Goal: Information Seeking & Learning: Check status

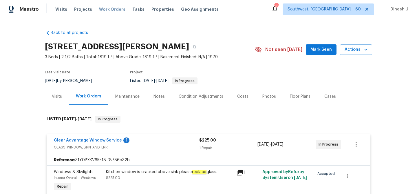
click at [106, 9] on span "Work Orders" at bounding box center [112, 9] width 26 height 6
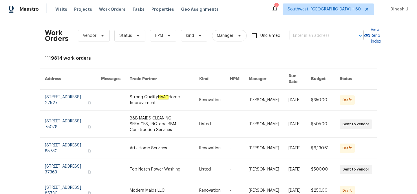
click at [303, 33] on input "text" at bounding box center [319, 35] width 58 height 9
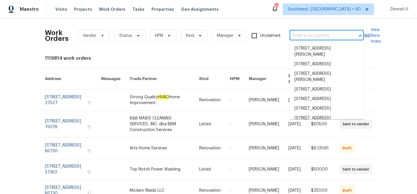
paste input "409 Kenley Ct, McDonough, GA 30253"
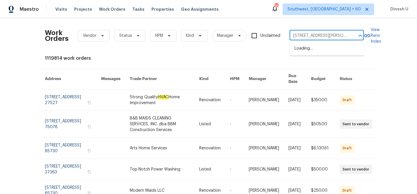
scroll to position [0, 19]
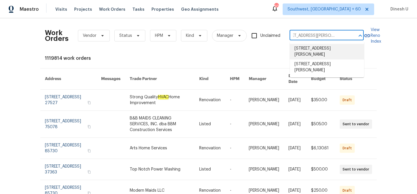
type input "409 Kenley Ct, McDonough, GA 30253"
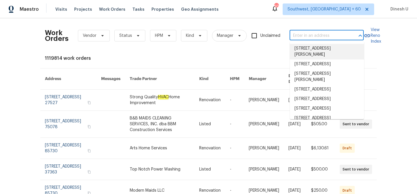
scroll to position [0, 0]
click at [297, 35] on input "text" at bounding box center [319, 35] width 58 height 9
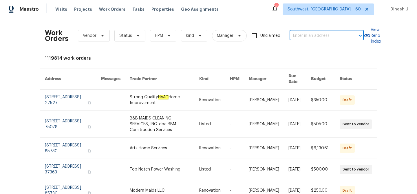
paste input "409 Kenley Ct, McDonough, GA 30253"
type input "409 Kenley Ct, McDonough, GA 30253"
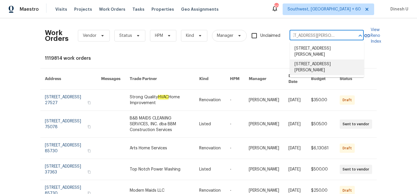
click at [316, 63] on li "409 Kenley Ct, McDonough, GA 30253" at bounding box center [327, 67] width 74 height 16
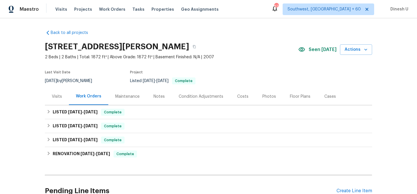
scroll to position [56, 0]
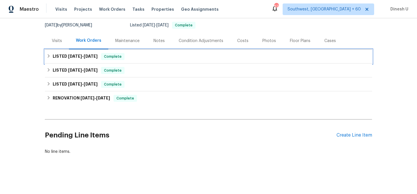
click at [84, 58] on span "9/13/25 - 9/16/25" at bounding box center [83, 56] width 30 height 4
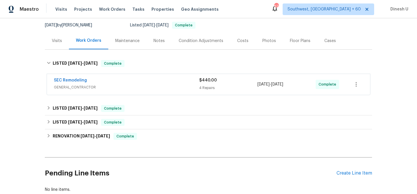
click at [206, 86] on div "4 Repairs" at bounding box center [228, 88] width 58 height 6
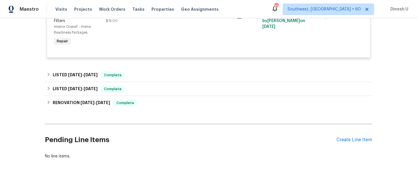
scroll to position [286, 0]
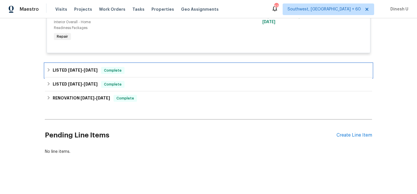
click at [92, 69] on span "8/21/25" at bounding box center [91, 70] width 14 height 4
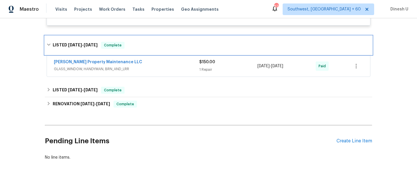
scroll to position [319, 0]
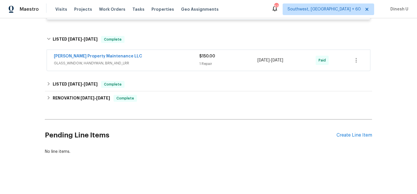
click at [204, 62] on div "1 Repair" at bounding box center [228, 64] width 58 height 6
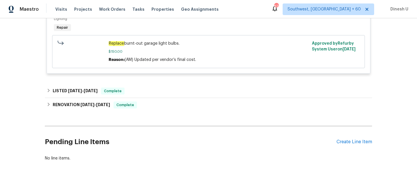
scroll to position [410, 0]
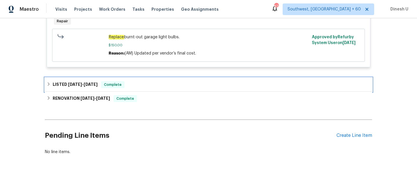
click at [82, 86] on span "4/4/25 - 4/5/25" at bounding box center [83, 84] width 30 height 4
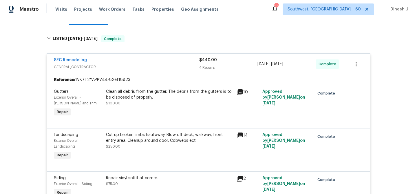
scroll to position [0, 0]
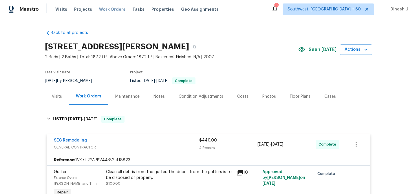
click at [108, 9] on span "Work Orders" at bounding box center [112, 9] width 26 height 6
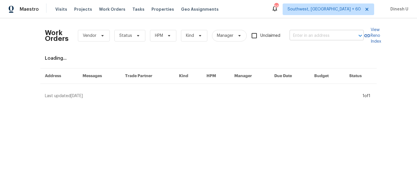
click at [313, 35] on input "text" at bounding box center [319, 35] width 58 height 9
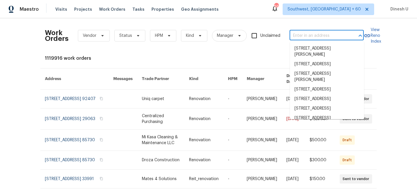
paste input "3519 Cast Palm Dr, Buford, GA 30519"
type input "3519 Cast Palm Dr, Buford, GA 30519"
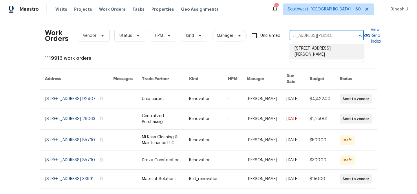
click at [308, 47] on li "3519 Cast Palm Dr, Buford, GA 30519" at bounding box center [327, 52] width 74 height 16
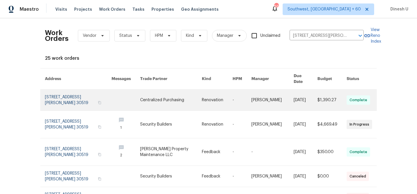
click at [61, 91] on link at bounding box center [78, 100] width 67 height 21
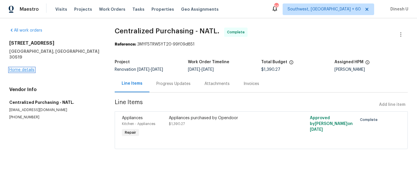
click at [19, 68] on link "Home details" at bounding box center [21, 70] width 25 height 4
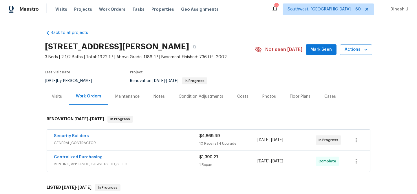
scroll to position [40, 0]
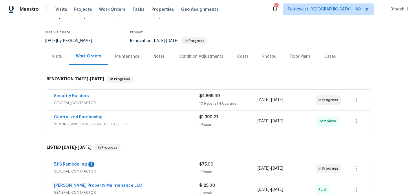
click at [214, 106] on div "10 Repairs | 4 Upgrade" at bounding box center [228, 104] width 58 height 6
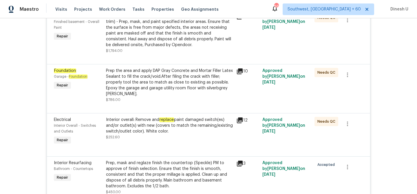
scroll to position [163, 0]
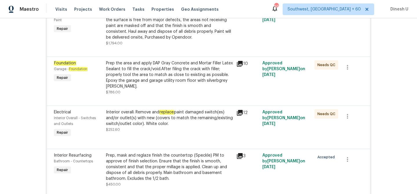
click at [237, 66] on icon at bounding box center [240, 63] width 7 height 7
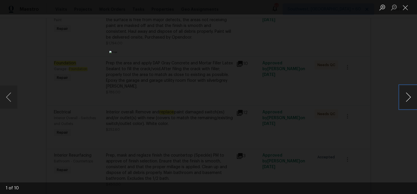
click at [405, 96] on button "Next image" at bounding box center [408, 97] width 17 height 23
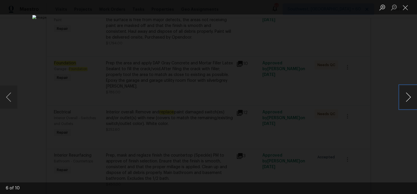
click at [405, 96] on button "Next image" at bounding box center [408, 97] width 17 height 23
click at [408, 11] on button "Close lightbox" at bounding box center [406, 7] width 12 height 10
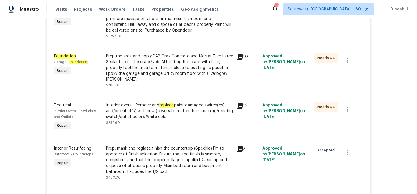
scroll to position [171, 0]
click at [239, 55] on icon at bounding box center [240, 56] width 6 height 6
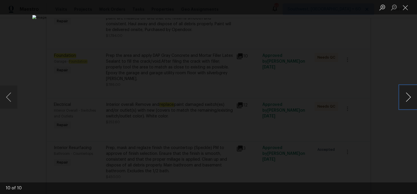
click at [405, 93] on button "Next image" at bounding box center [408, 97] width 17 height 23
click at [408, 6] on button "Close lightbox" at bounding box center [406, 7] width 12 height 10
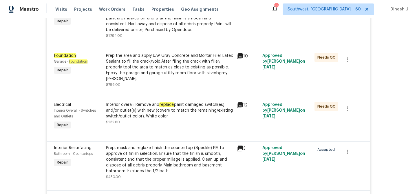
click at [240, 55] on icon at bounding box center [240, 56] width 6 height 6
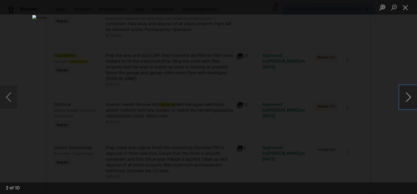
click at [404, 94] on button "Next image" at bounding box center [408, 97] width 17 height 23
click at [404, 8] on button "Close lightbox" at bounding box center [406, 7] width 12 height 10
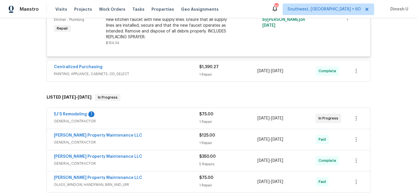
scroll to position [878, 0]
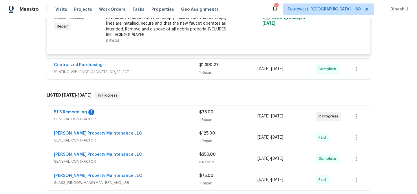
click at [208, 73] on div "1 Repair" at bounding box center [228, 73] width 58 height 6
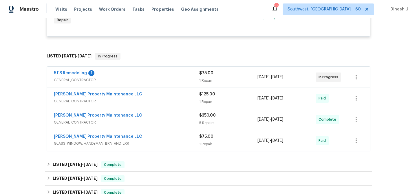
scroll to position [975, 0]
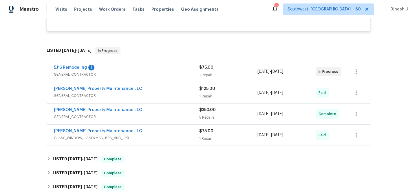
click at [202, 78] on div "1 Repair" at bounding box center [228, 75] width 58 height 6
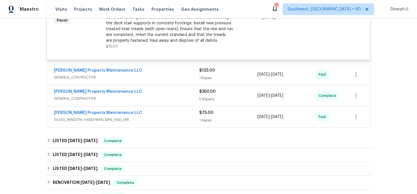
scroll to position [1080, 0]
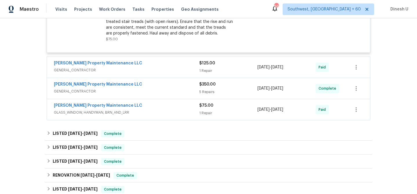
click at [206, 74] on div "1 Repair" at bounding box center [228, 71] width 58 height 6
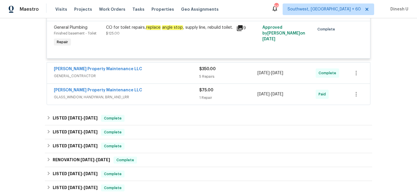
scroll to position [1149, 0]
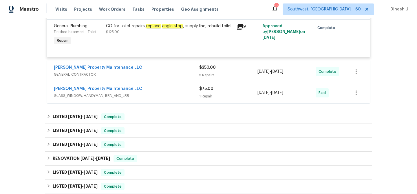
click at [210, 76] on div "5 Repairs" at bounding box center [228, 75] width 58 height 6
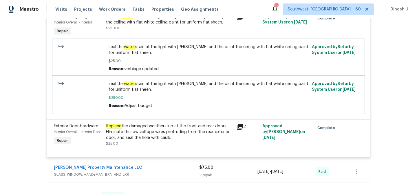
scroll to position [1325, 0]
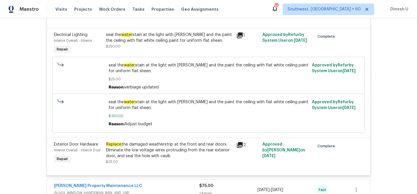
click at [239, 38] on icon at bounding box center [240, 35] width 6 height 6
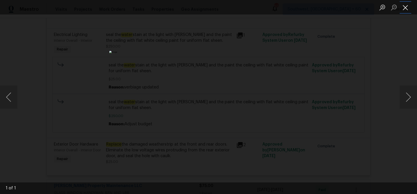
click at [407, 7] on button "Close lightbox" at bounding box center [406, 7] width 12 height 10
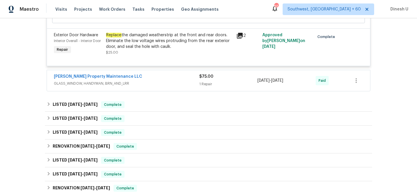
scroll to position [1445, 0]
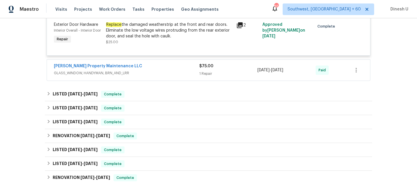
click at [202, 68] on span "$75.00" at bounding box center [206, 66] width 14 height 4
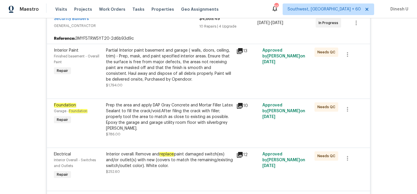
scroll to position [123, 0]
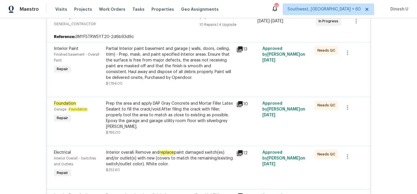
click at [238, 105] on icon at bounding box center [240, 104] width 7 height 7
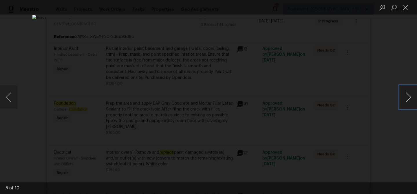
click at [412, 98] on button "Next image" at bounding box center [408, 97] width 17 height 23
click at [404, 7] on button "Close lightbox" at bounding box center [406, 7] width 12 height 10
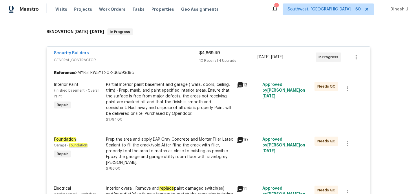
scroll to position [0, 0]
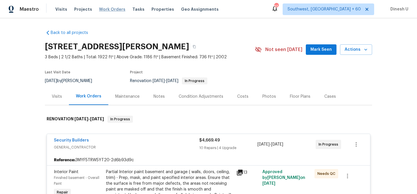
click at [112, 8] on span "Work Orders" at bounding box center [112, 9] width 26 height 6
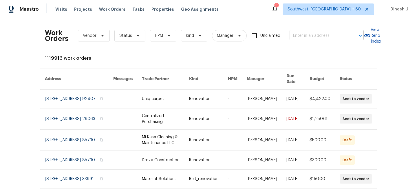
click at [297, 33] on input "text" at bounding box center [319, 35] width 58 height 9
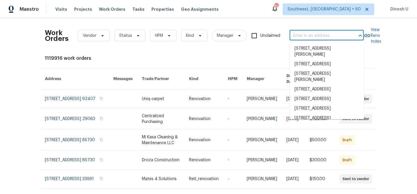
paste input "7526 Fairlinks Ct, Sarasota, FL 34243"
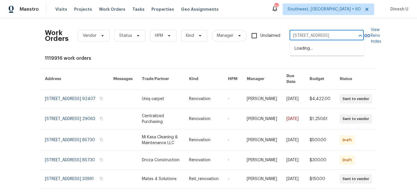
scroll to position [0, 15]
type input "7526 Fairlinks Ct, Sarasota, FL 34243"
click at [262, 24] on div "Work Orders Vendor Status HPM Kind Manager Unclaimed ​" at bounding box center [204, 36] width 319 height 26
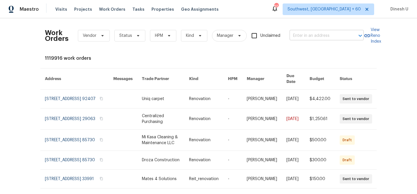
click at [305, 37] on input "text" at bounding box center [319, 35] width 58 height 9
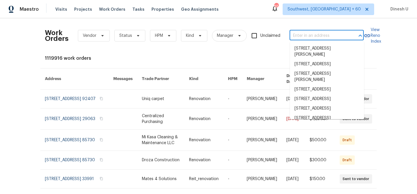
paste input "7526 Fairlinks Ct, Sarasota, FL 34243"
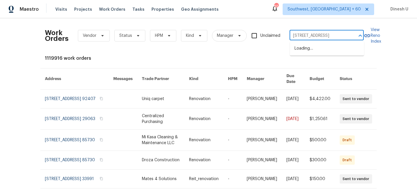
scroll to position [0, 15]
type input "7526 Fairlinks Ct, Sarasota, FL 34243"
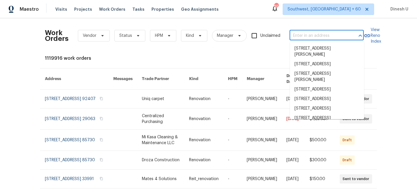
scroll to position [0, 0]
click at [302, 36] on input "text" at bounding box center [319, 35] width 58 height 9
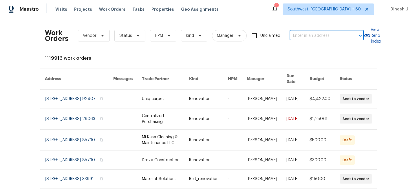
paste input "7526 Fairlinks Ct, Sarasota, FL 34243"
type input "7526 Fairlinks Ct"
click at [305, 52] on li "7526 Fairlinks Ct, Sarasota, FL 34243" at bounding box center [327, 49] width 74 height 10
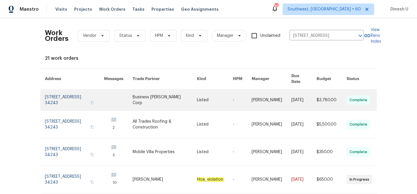
click at [60, 91] on link at bounding box center [74, 100] width 59 height 21
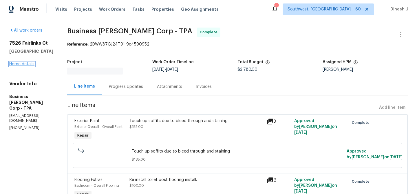
click at [22, 64] on link "Home details" at bounding box center [21, 64] width 25 height 4
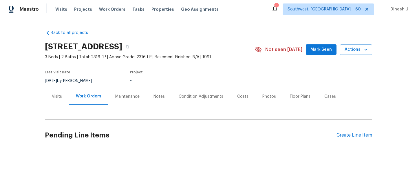
click at [58, 92] on div "Visits" at bounding box center [57, 96] width 24 height 17
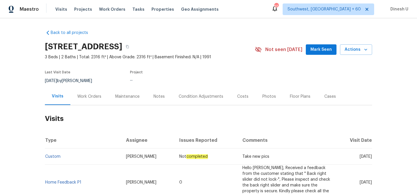
click at [84, 96] on div "Work Orders" at bounding box center [89, 97] width 24 height 6
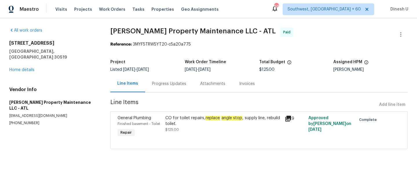
click at [172, 86] on div "Progress Updates" at bounding box center [169, 84] width 34 height 6
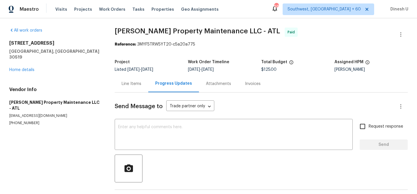
scroll to position [21, 0]
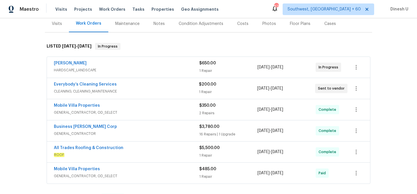
scroll to position [81, 0]
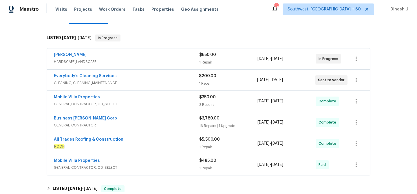
click at [202, 58] on div "$650.00 1 Repair" at bounding box center [228, 59] width 58 height 14
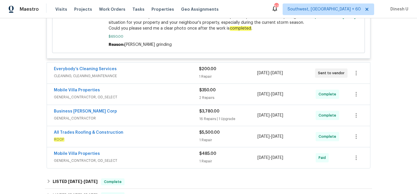
scroll to position [259, 0]
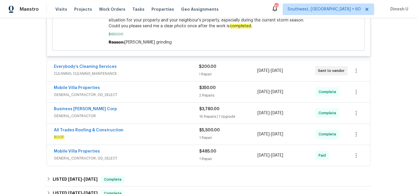
click at [207, 78] on div "$200.00 1 Repair" at bounding box center [228, 71] width 58 height 14
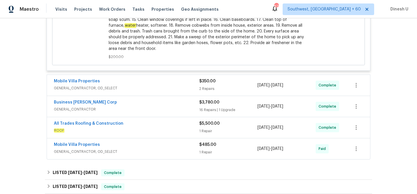
scroll to position [526, 0]
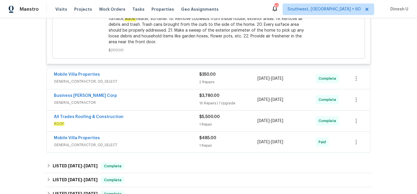
click at [198, 79] on span "GENERAL_CONTRACTOR, OD_SELECT" at bounding box center [127, 82] width 146 height 6
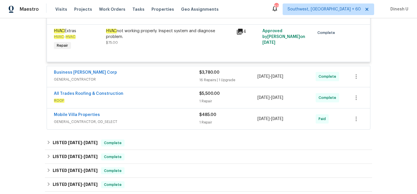
scroll to position [647, 0]
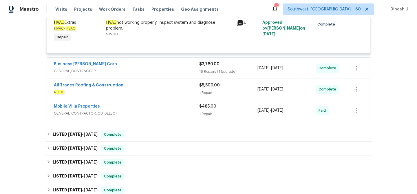
click at [213, 72] on div "16 Repairs | 1 Upgrade" at bounding box center [228, 72] width 58 height 6
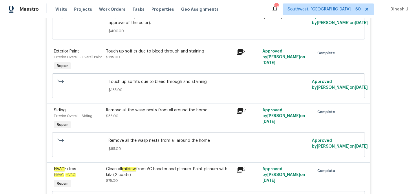
scroll to position [1012, 0]
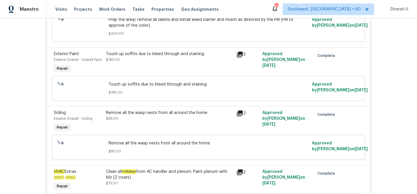
click at [239, 52] on icon at bounding box center [240, 55] width 6 height 6
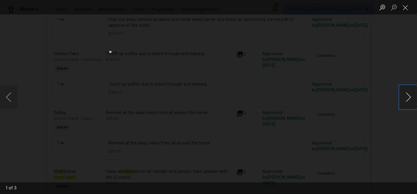
click at [408, 95] on button "Next image" at bounding box center [408, 97] width 17 height 23
click at [407, 8] on button "Close lightbox" at bounding box center [406, 7] width 12 height 10
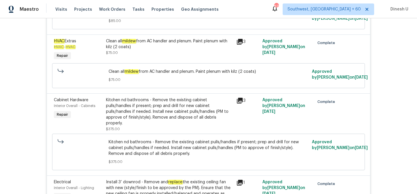
scroll to position [1142, 0]
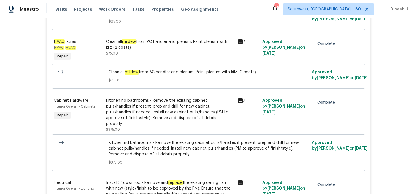
click at [241, 39] on icon at bounding box center [240, 42] width 7 height 7
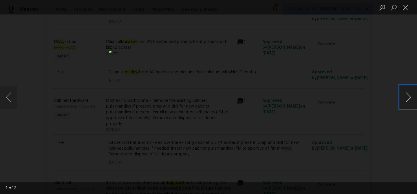
click at [408, 95] on button "Next image" at bounding box center [408, 97] width 17 height 23
click at [406, 8] on button "Close lightbox" at bounding box center [406, 7] width 12 height 10
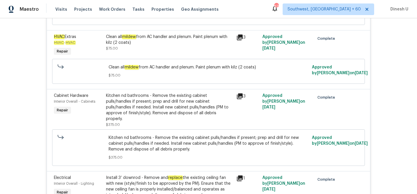
scroll to position [1149, 0]
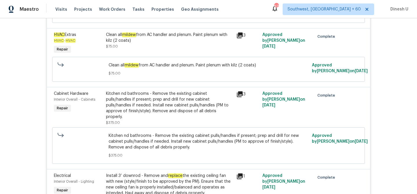
click at [161, 34] on div "Clean all mildew from AC handler and plenum. Paint plenum with kilz (2 coats)" at bounding box center [169, 38] width 127 height 12
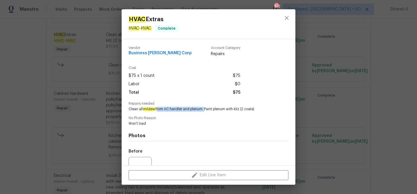
drag, startPoint x: 157, startPoint y: 108, endPoint x: 205, endPoint y: 111, distance: 47.9
click at [205, 111] on span "Clean all mildew from AC handler and plenum. Paint plenum with kilz (2 coats)" at bounding box center [201, 109] width 144 height 5
copy span "from AC handler and plenum."
click at [103, 62] on div "HVAC Extras HVAC - HVAC Complete Vendor Business Morel Corp Account Category Re…" at bounding box center [208, 97] width 417 height 194
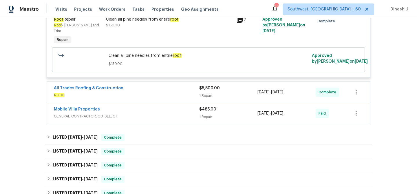
scroll to position [1779, 0]
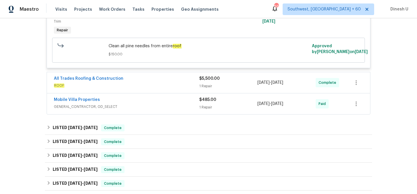
click at [204, 83] on div "1 Repair" at bounding box center [228, 86] width 58 height 6
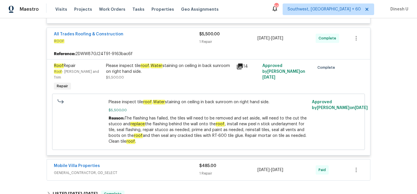
scroll to position [1817, 0]
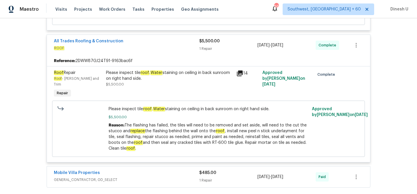
click at [241, 70] on icon at bounding box center [240, 73] width 6 height 6
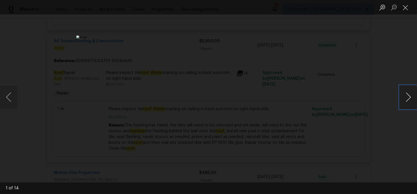
click at [406, 97] on button "Next image" at bounding box center [408, 97] width 17 height 23
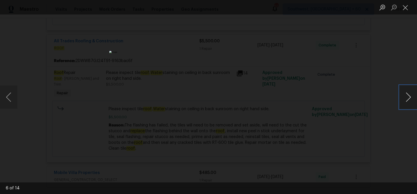
click at [406, 97] on button "Next image" at bounding box center [408, 97] width 17 height 23
click at [410, 97] on button "Next image" at bounding box center [408, 97] width 17 height 23
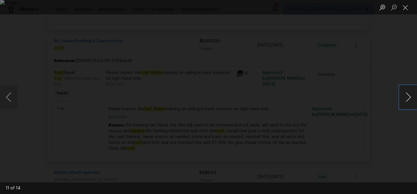
click at [410, 97] on button "Next image" at bounding box center [408, 97] width 17 height 23
click at [404, 107] on button "Next image" at bounding box center [408, 97] width 17 height 23
click at [406, 10] on button "Close lightbox" at bounding box center [406, 7] width 12 height 10
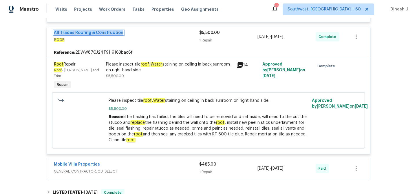
scroll to position [1833, 0]
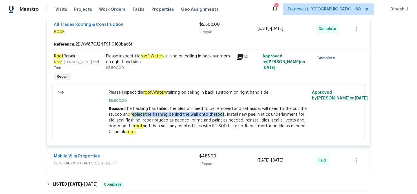
drag, startPoint x: 132, startPoint y: 96, endPoint x: 224, endPoint y: 95, distance: 92.5
click at [224, 107] on span "The flashing has failed, the tiles will need to be removed and set aside, will …" at bounding box center [208, 121] width 198 height 28
copy span "eplace the flashing behind the wall onto the roof"
click at [241, 52] on div "14" at bounding box center [248, 68] width 26 height 32
click at [239, 54] on icon at bounding box center [240, 57] width 6 height 6
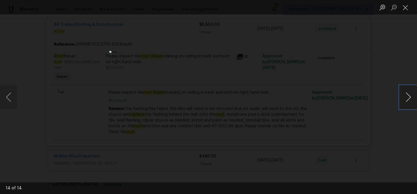
click at [409, 97] on button "Next image" at bounding box center [408, 97] width 17 height 23
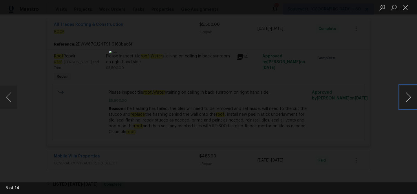
click at [409, 97] on button "Next image" at bounding box center [408, 97] width 17 height 23
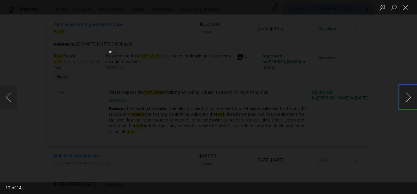
click at [409, 97] on button "Next image" at bounding box center [408, 97] width 17 height 23
click at [406, 3] on button "Close lightbox" at bounding box center [406, 7] width 12 height 10
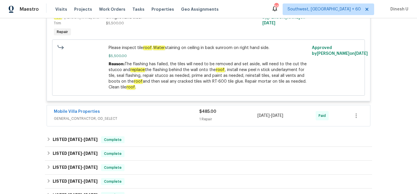
scroll to position [1884, 0]
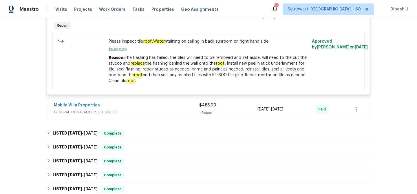
click at [204, 110] on div "1 Repair" at bounding box center [228, 113] width 58 height 6
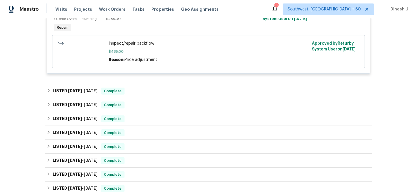
scroll to position [2014, 0]
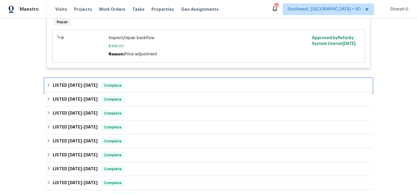
click at [95, 83] on span "8/22/25" at bounding box center [91, 85] width 14 height 4
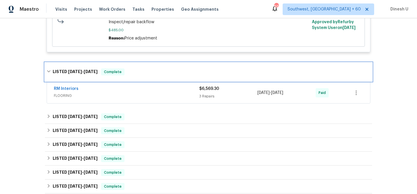
scroll to position [2047, 0]
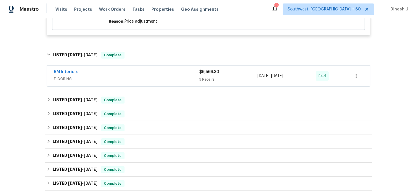
click at [207, 70] on span "$6,569.30" at bounding box center [209, 72] width 20 height 4
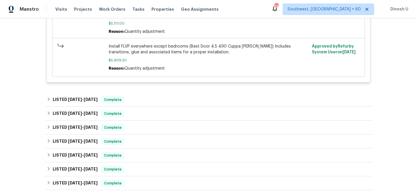
scroll to position [2331, 0]
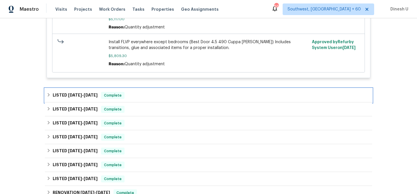
click at [79, 93] on span "8/18/25" at bounding box center [75, 95] width 14 height 4
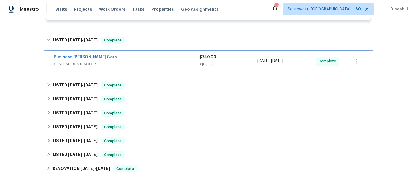
scroll to position [2395, 0]
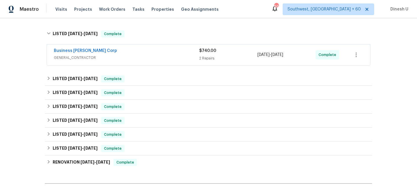
click at [201, 55] on div "2 Repairs" at bounding box center [228, 58] width 58 height 6
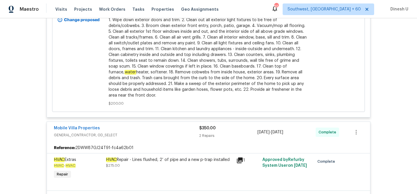
scroll to position [0, 0]
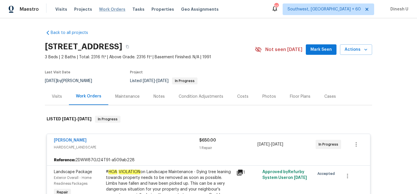
click at [108, 11] on span "Work Orders" at bounding box center [112, 9] width 26 height 6
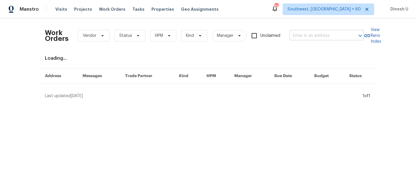
click at [324, 36] on input "text" at bounding box center [319, 35] width 58 height 9
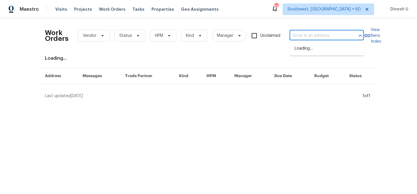
paste input "12706 Forest Mill Dr Midlothian, VA 23112"
type input "12706 Forest Mill Dr Midlothian, VA 23112"
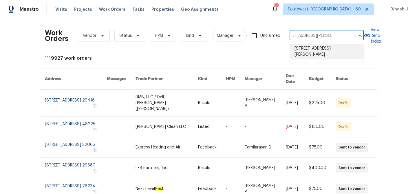
click at [308, 50] on li "12706 Forest Mill Dr, Midlothian, VA 23112" at bounding box center [327, 52] width 74 height 16
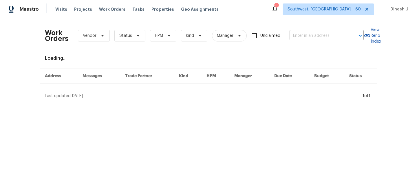
type input "12706 Forest Mill Dr, Midlothian, VA 23112"
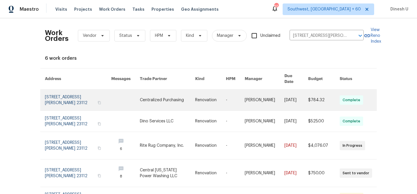
click at [61, 98] on link at bounding box center [78, 100] width 66 height 21
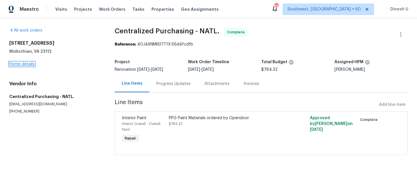
click at [24, 63] on link "Home details" at bounding box center [21, 64] width 25 height 4
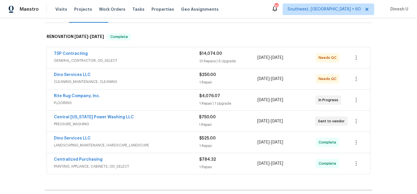
scroll to position [96, 0]
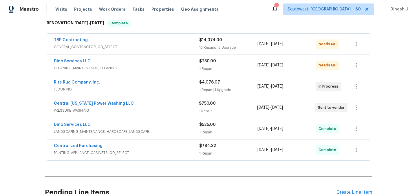
click at [210, 47] on div "13 Repairs | 6 Upgrade" at bounding box center [228, 48] width 58 height 6
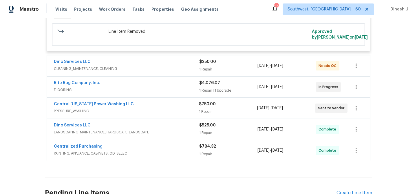
scroll to position [1529, 0]
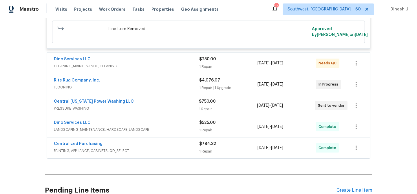
click at [200, 70] on div "1 Repair" at bounding box center [228, 67] width 58 height 6
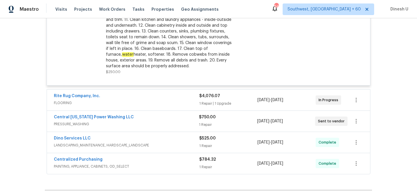
scroll to position [1663, 0]
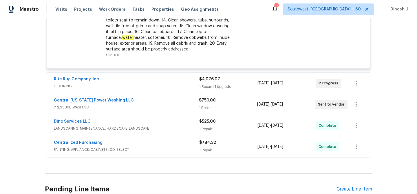
click at [215, 89] on div "1 Repair | 1 Upgrade" at bounding box center [228, 87] width 58 height 6
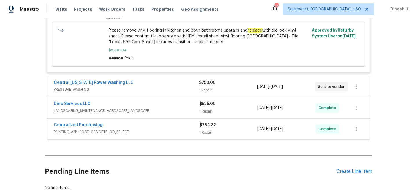
scroll to position [1884, 0]
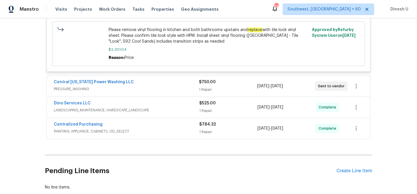
click at [204, 84] on div "$750.00" at bounding box center [228, 82] width 58 height 6
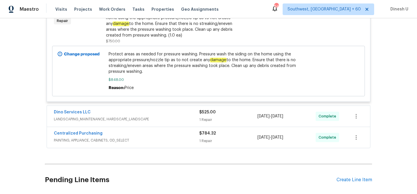
scroll to position [2016, 0]
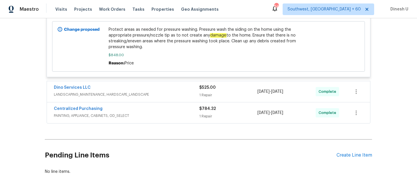
click at [213, 94] on div "1 Repair" at bounding box center [228, 95] width 58 height 6
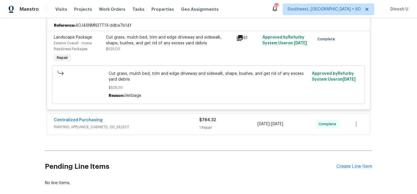
scroll to position [2124, 0]
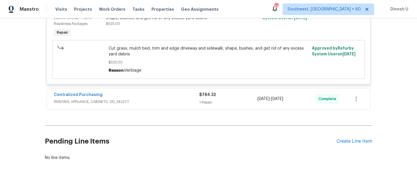
click at [214, 101] on div "1 Repair" at bounding box center [228, 102] width 58 height 6
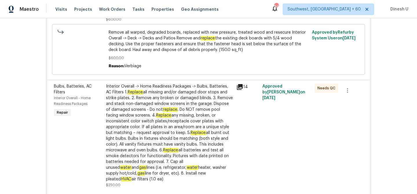
scroll to position [0, 0]
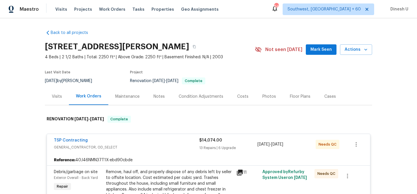
click at [61, 99] on div "Visits" at bounding box center [57, 97] width 10 height 6
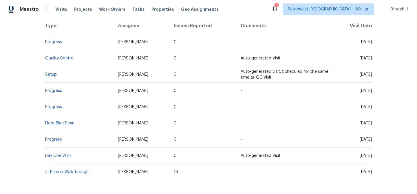
scroll to position [118, 0]
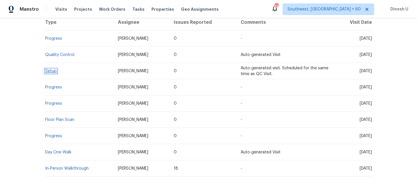
click at [50, 70] on link "Setup" at bounding box center [51, 71] width 12 height 4
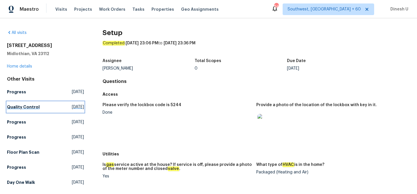
click at [72, 107] on span "Fri, Sep 12 2025" at bounding box center [78, 107] width 12 height 6
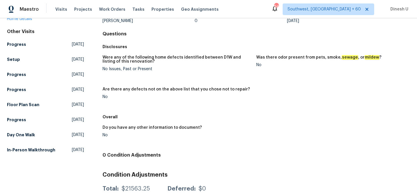
scroll to position [67, 0]
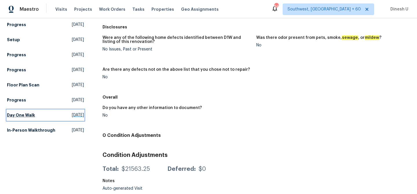
click at [72, 117] on span "Mon, Aug 25 2025" at bounding box center [78, 115] width 12 height 6
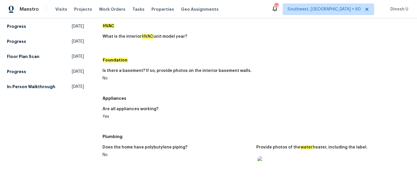
scroll to position [77, 0]
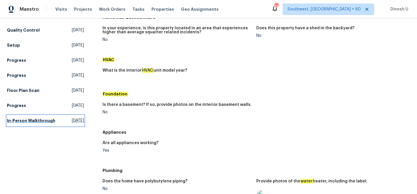
click at [72, 119] on span "Wed, Jun 25 2025" at bounding box center [78, 121] width 12 height 6
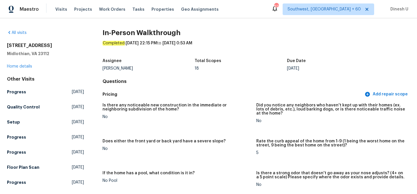
click at [23, 69] on div "All visits 12706 Forest Mill Dr Midlothian, VA 23112 Home details Other Visits …" at bounding box center [45, 116] width 77 height 173
click at [18, 65] on link "Home details" at bounding box center [19, 66] width 25 height 4
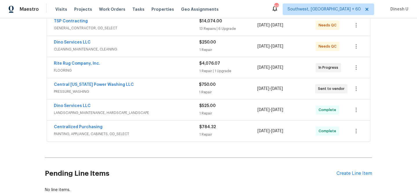
scroll to position [116, 0]
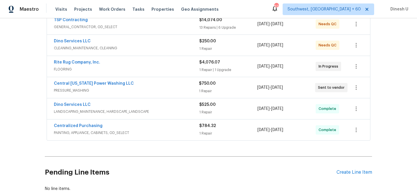
click at [174, 121] on div "Centralized Purchasing PAINTING, APPLIANCE, CABINETS, OD_SELECT $784.32 1 Repai…" at bounding box center [208, 129] width 323 height 21
click at [210, 70] on div "1 Repair | 1 Upgrade" at bounding box center [228, 70] width 58 height 6
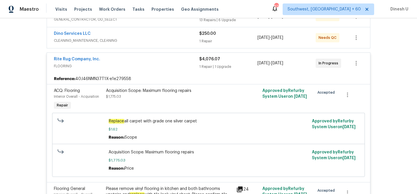
scroll to position [0, 0]
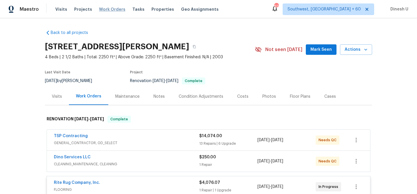
click at [106, 11] on span "Work Orders" at bounding box center [112, 9] width 26 height 6
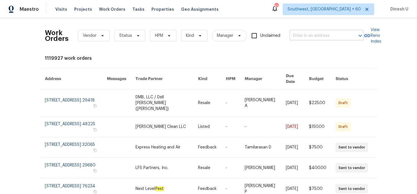
click at [302, 35] on input "text" at bounding box center [319, 35] width 58 height 9
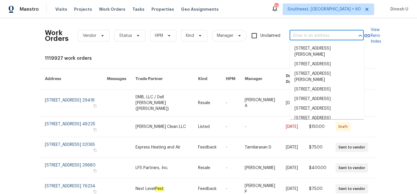
paste input "220 Sun Grove Trl Georgetown, TX 78628"
type input "220 Sun Grove Trl Georgetown, TX 78628"
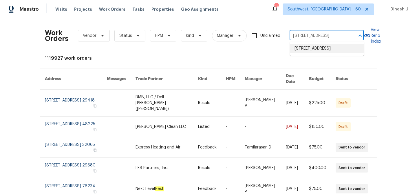
click at [303, 51] on li "220 Sun Grove Trl, Georgetown, TX 78628" at bounding box center [327, 49] width 74 height 10
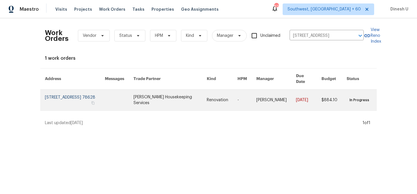
click at [72, 90] on link at bounding box center [75, 100] width 60 height 21
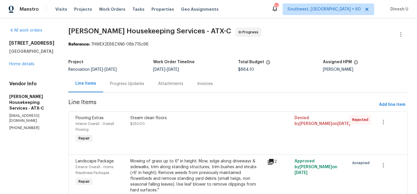
click at [23, 71] on div "All work orders 220 Sun Grove Trl Georgetown, TX 78628 Home details Vendor Info…" at bounding box center [31, 79] width 45 height 103
click at [22, 61] on div "220 Sun Grove Trl Georgetown, TX 78628 Home details" at bounding box center [31, 53] width 45 height 27
click at [24, 64] on link "Home details" at bounding box center [21, 64] width 25 height 4
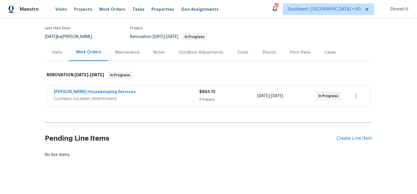
scroll to position [47, 0]
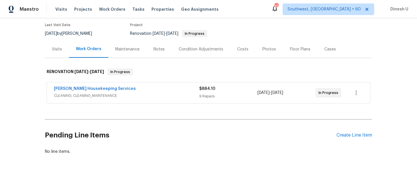
click at [207, 96] on div "9 Repairs" at bounding box center [228, 96] width 58 height 6
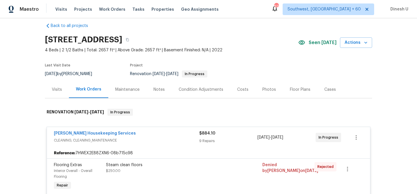
scroll to position [0, 0]
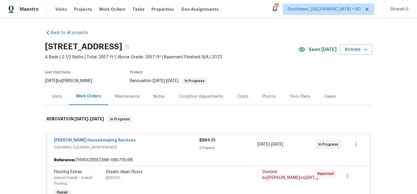
click at [56, 96] on div "Visits" at bounding box center [57, 97] width 10 height 6
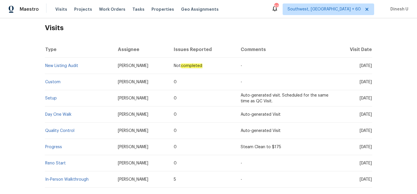
scroll to position [124, 0]
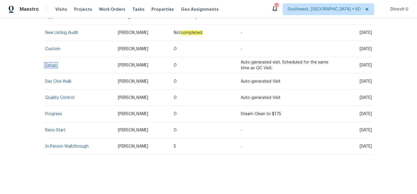
click at [48, 66] on link "Setup" at bounding box center [51, 65] width 12 height 4
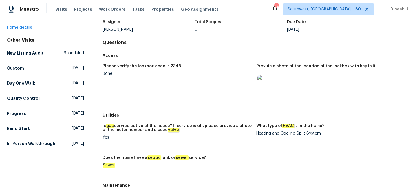
scroll to position [40, 0]
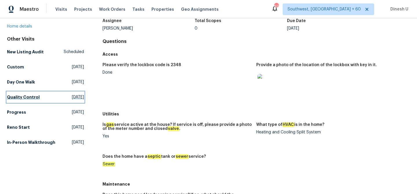
click at [72, 96] on span "Sat, Sep 13 2025" at bounding box center [78, 97] width 12 height 6
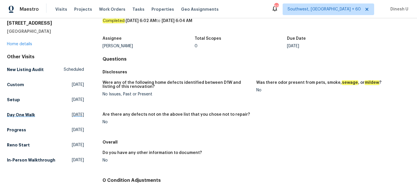
scroll to position [28, 0]
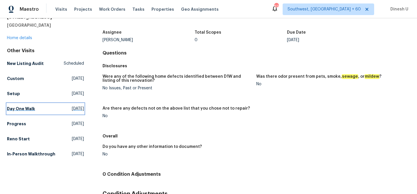
click at [72, 107] on span "Fri, Sep 12 2025" at bounding box center [78, 109] width 12 height 6
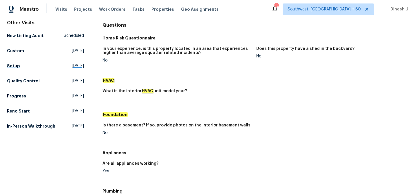
scroll to position [65, 0]
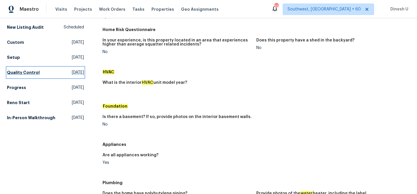
click at [66, 75] on link "Quality Control Sat, Sep 13 2025" at bounding box center [45, 72] width 77 height 10
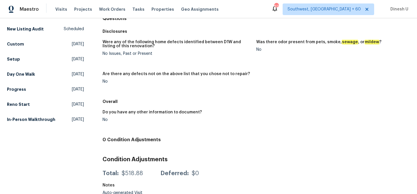
scroll to position [67, 0]
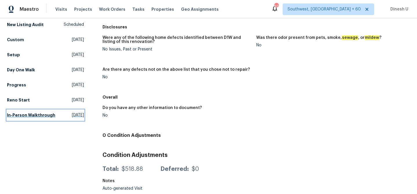
click at [72, 116] on span "Thu, Aug 07 2025" at bounding box center [78, 115] width 12 height 6
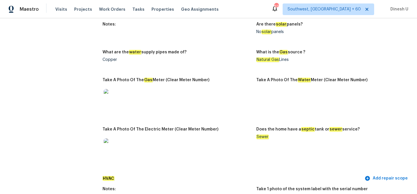
scroll to position [407, 0]
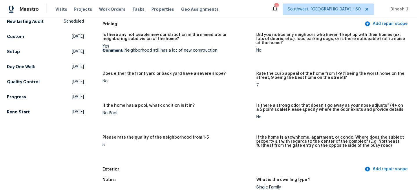
scroll to position [70, 0]
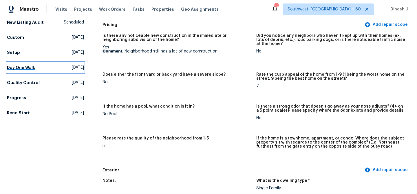
click at [72, 71] on link "Day One Walk Fri, Sep 12 2025" at bounding box center [45, 67] width 77 height 10
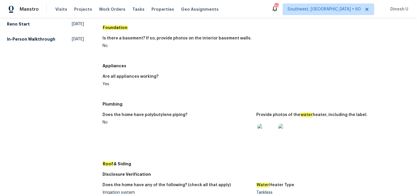
scroll to position [130, 0]
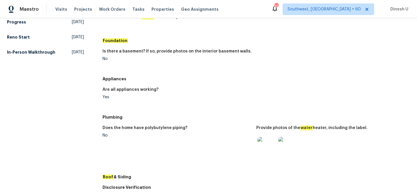
click at [261, 138] on img at bounding box center [267, 146] width 19 height 19
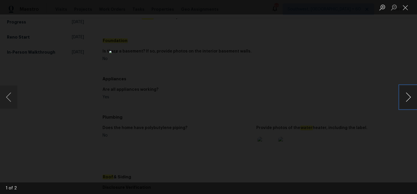
click at [408, 97] on button "Next image" at bounding box center [408, 97] width 17 height 23
click at [211, 117] on img "Lightbox" at bounding box center [206, 138] width 255 height 119
click at [405, 8] on button "Close lightbox" at bounding box center [406, 7] width 12 height 10
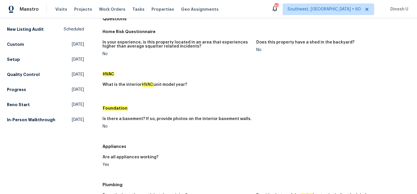
scroll to position [0, 0]
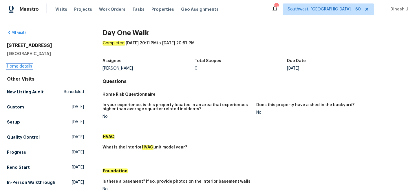
click at [21, 66] on link "Home details" at bounding box center [19, 66] width 25 height 4
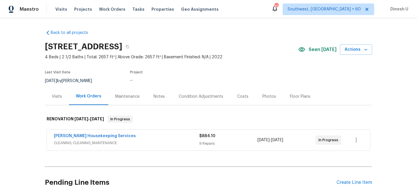
click at [119, 100] on div "Maintenance" at bounding box center [127, 96] width 38 height 17
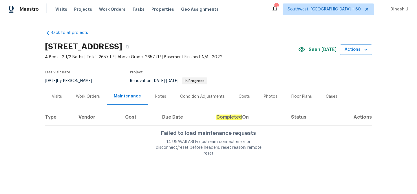
click at [92, 99] on div "Work Orders" at bounding box center [88, 97] width 24 height 6
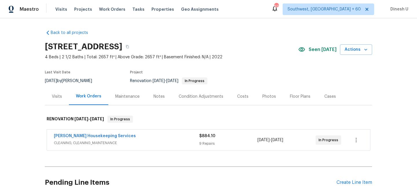
scroll to position [47, 0]
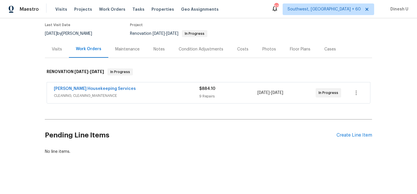
click at [207, 94] on div "9 Repairs" at bounding box center [228, 96] width 58 height 6
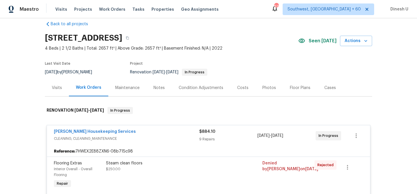
scroll to position [0, 0]
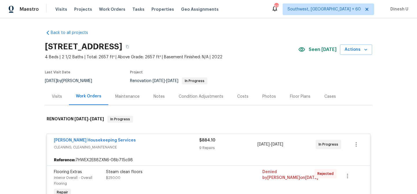
click at [59, 95] on div "Visits" at bounding box center [57, 97] width 10 height 6
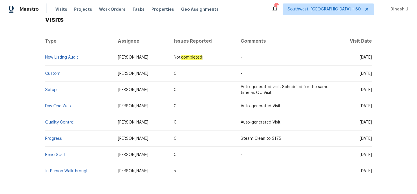
scroll to position [124, 0]
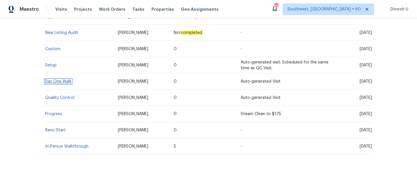
click at [49, 82] on link "Day One Walk" at bounding box center [58, 81] width 26 height 4
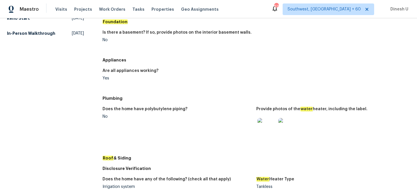
scroll to position [160, 0]
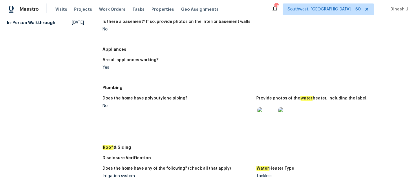
click at [292, 114] on img at bounding box center [288, 116] width 19 height 19
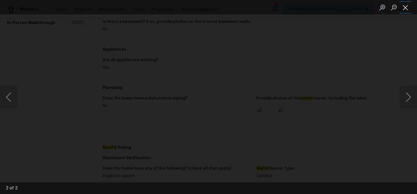
click at [404, 3] on button "Close lightbox" at bounding box center [406, 7] width 12 height 10
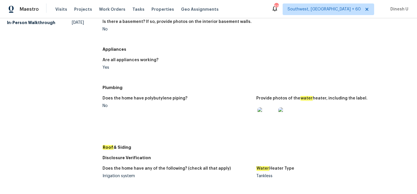
scroll to position [0, 0]
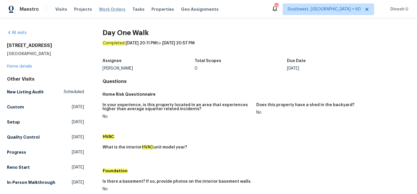
click at [112, 8] on span "Work Orders" at bounding box center [112, 9] width 26 height 6
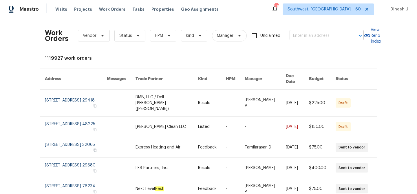
click at [313, 35] on input "text" at bounding box center [319, 35] width 58 height 9
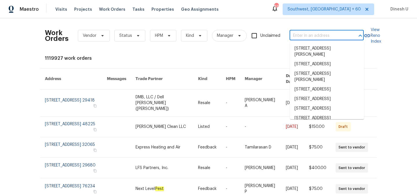
paste input "164 Dandelion Trl San Marcos, TX 78666"
type input "164 Dandelion Trl San Marcos, TX 78666"
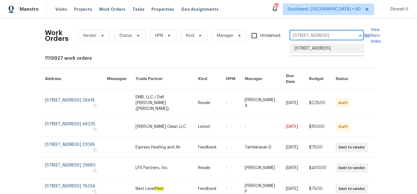
click at [306, 50] on li "164 Dandelion Trl, San Marcos, TX 78666" at bounding box center [327, 49] width 74 height 10
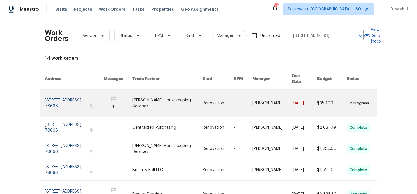
click at [47, 95] on link at bounding box center [74, 103] width 59 height 27
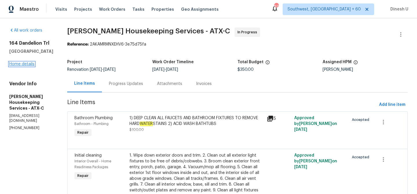
click at [19, 64] on link "Home details" at bounding box center [21, 64] width 25 height 4
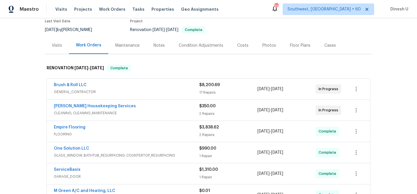
scroll to position [51, 0]
click at [199, 83] on div "Brush & Roll LLC" at bounding box center [127, 85] width 146 height 7
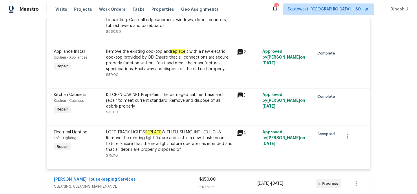
scroll to position [1061, 0]
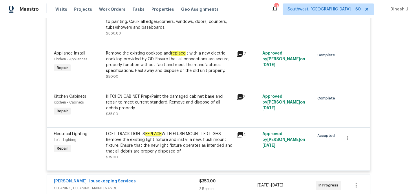
click at [242, 51] on icon at bounding box center [240, 54] width 6 height 6
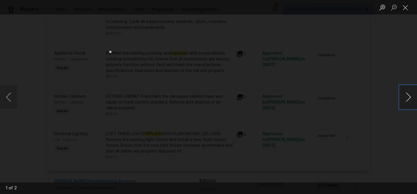
click at [409, 95] on button "Next image" at bounding box center [408, 97] width 17 height 23
click at [405, 9] on button "Close lightbox" at bounding box center [406, 7] width 12 height 10
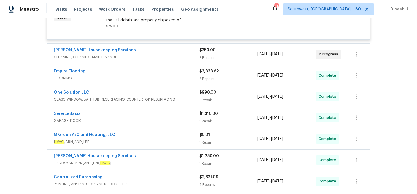
scroll to position [1198, 0]
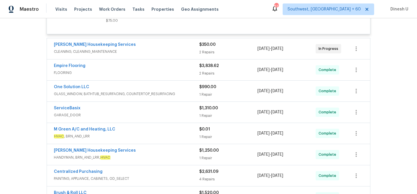
click at [202, 49] on div "2 Repairs" at bounding box center [228, 52] width 58 height 6
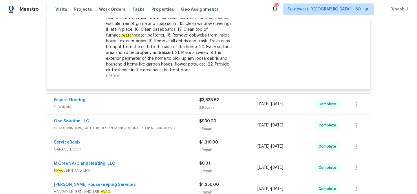
scroll to position [1378, 0]
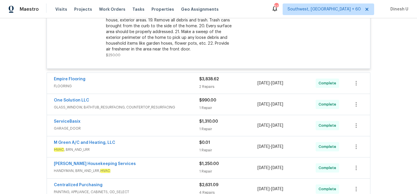
click at [201, 84] on div "2 Repairs" at bounding box center [228, 87] width 58 height 6
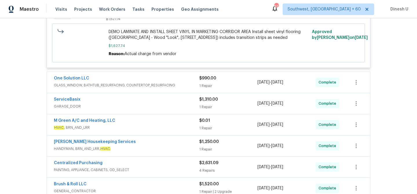
scroll to position [1585, 0]
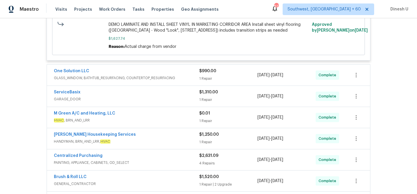
click at [202, 76] on div "1 Repair" at bounding box center [228, 79] width 58 height 6
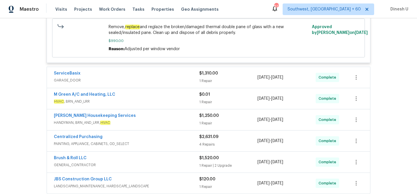
scroll to position [1706, 0]
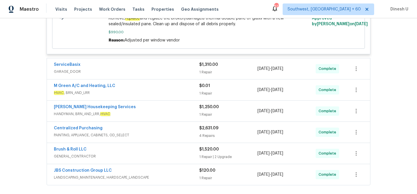
click at [215, 74] on div "1 Repair" at bounding box center [228, 72] width 58 height 6
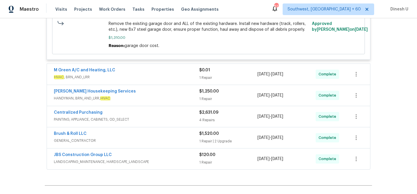
scroll to position [1822, 0]
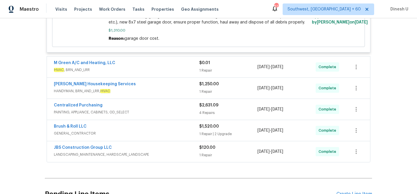
click at [197, 67] on span "HVAC , BRN_AND_LRR" at bounding box center [127, 70] width 146 height 6
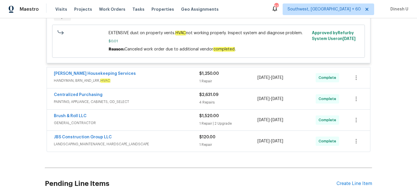
scroll to position [1915, 0]
click at [207, 79] on div "1 Repair" at bounding box center [228, 81] width 58 height 6
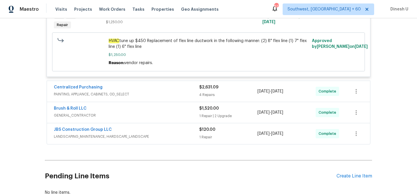
scroll to position [2013, 0]
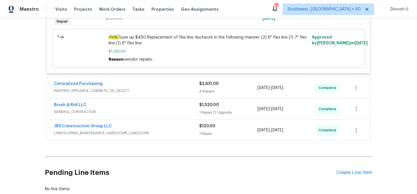
click at [212, 91] on div "4 Repairs" at bounding box center [228, 91] width 58 height 6
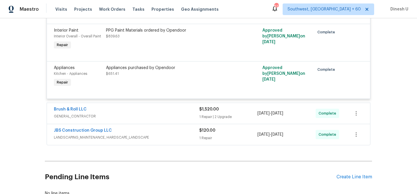
scroll to position [2187, 0]
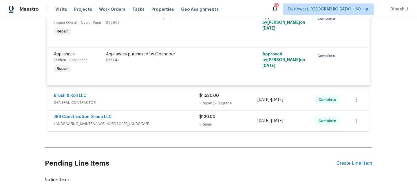
click at [206, 102] on div "1 Repair | 2 Upgrade" at bounding box center [228, 103] width 58 height 6
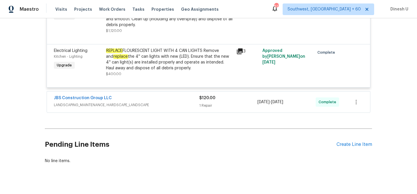
scroll to position [2385, 0]
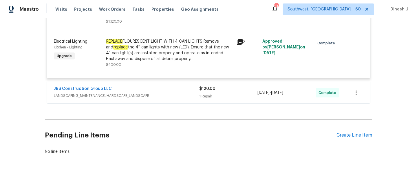
click at [202, 92] on div "$120.00 1 Repair" at bounding box center [228, 93] width 58 height 14
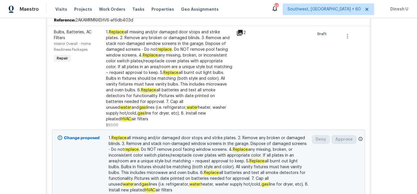
scroll to position [8, 0]
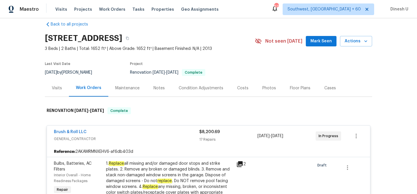
click at [60, 89] on div "Visits" at bounding box center [57, 88] width 10 height 6
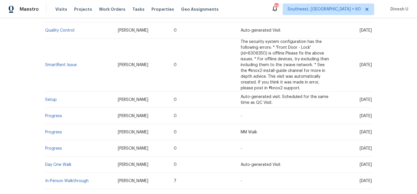
scroll to position [205, 0]
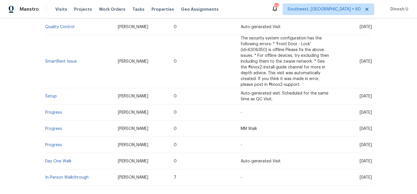
click at [51, 99] on td "Setup" at bounding box center [79, 96] width 68 height 16
click at [50, 97] on link "Setup" at bounding box center [51, 96] width 12 height 4
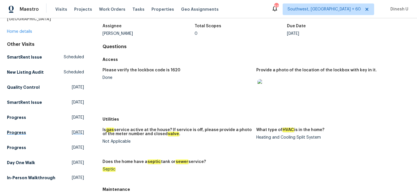
scroll to position [26, 0]
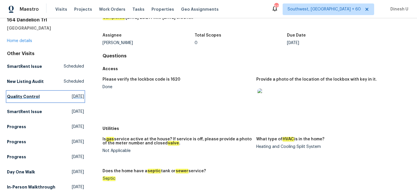
click at [72, 94] on span "Tue, Sep 16 2025" at bounding box center [78, 97] width 12 height 6
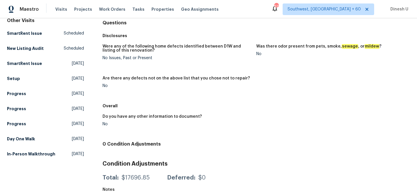
scroll to position [67, 0]
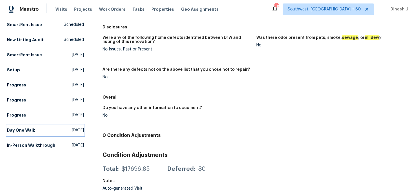
click at [72, 131] on span "Fri, Aug 29 2025" at bounding box center [78, 130] width 12 height 6
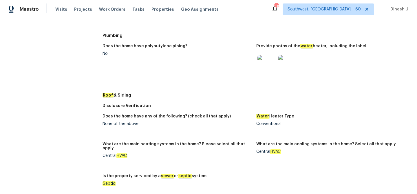
scroll to position [245, 0]
click at [272, 70] on img at bounding box center [267, 64] width 19 height 19
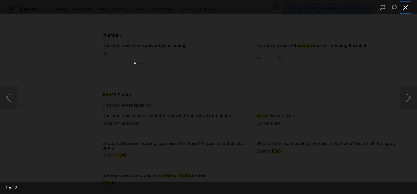
click at [406, 6] on button "Close lightbox" at bounding box center [406, 7] width 12 height 10
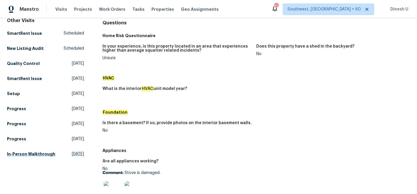
scroll to position [60, 0]
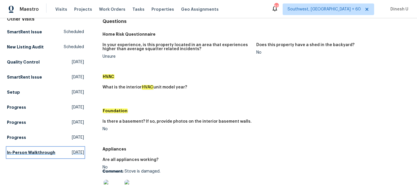
click at [72, 152] on span "Wed, Jul 16 2025" at bounding box center [78, 153] width 12 height 6
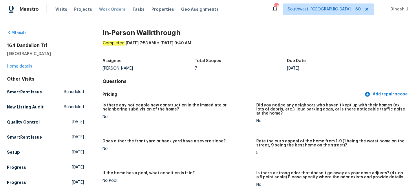
click at [108, 9] on span "Work Orders" at bounding box center [112, 9] width 26 height 6
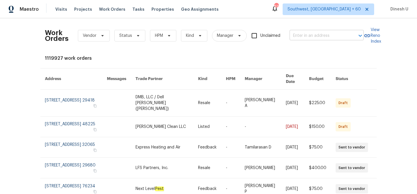
click at [295, 31] on input "text" at bounding box center [319, 35] width 58 height 9
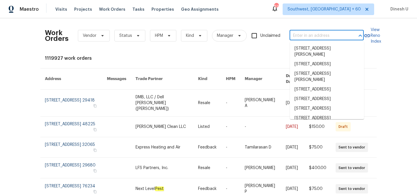
paste input "104 Brennan Ct, Durham, NC 27703"
type input "104 Brennan Ct, Durham, NC 27703"
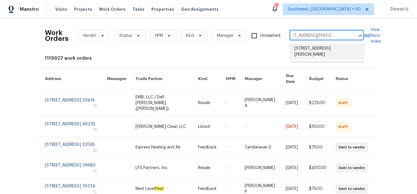
click at [299, 51] on li "104 Brennan Ct, Durham, NC 27703" at bounding box center [327, 52] width 74 height 16
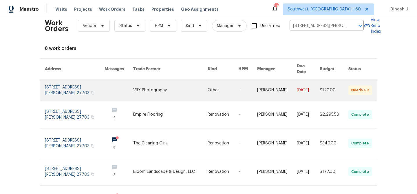
scroll to position [10, 0]
click at [78, 82] on link at bounding box center [75, 89] width 60 height 21
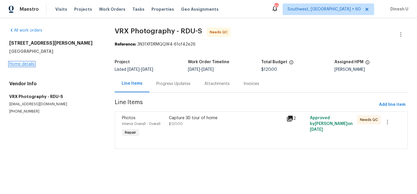
click at [27, 64] on link "Home details" at bounding box center [21, 64] width 25 height 4
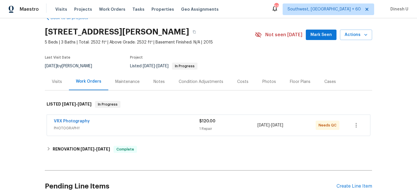
scroll to position [34, 0]
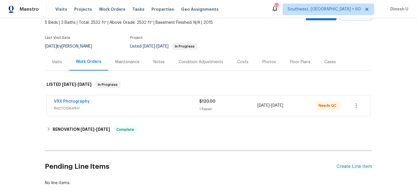
click at [199, 102] on span "$120.00" at bounding box center [207, 101] width 16 height 4
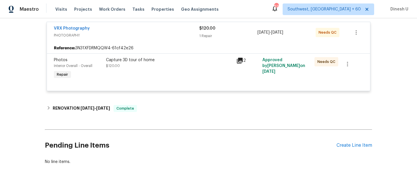
scroll to position [122, 0]
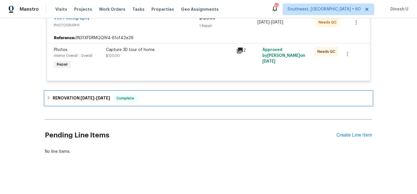
click at [91, 96] on span "9/3/25" at bounding box center [88, 98] width 14 height 4
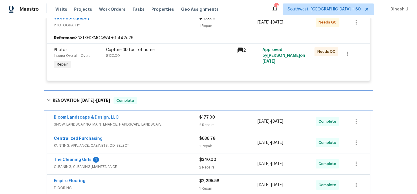
scroll to position [179, 0]
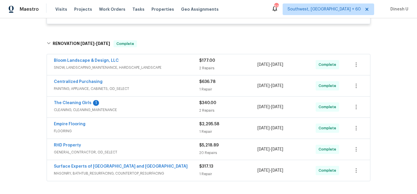
click at [205, 65] on div "2 Repairs" at bounding box center [228, 68] width 58 height 6
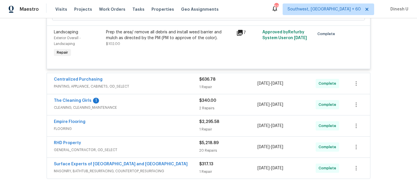
scroll to position [346, 0]
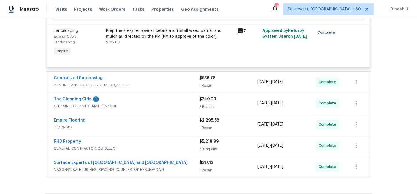
click at [205, 88] on div "1 Repair" at bounding box center [228, 86] width 58 height 6
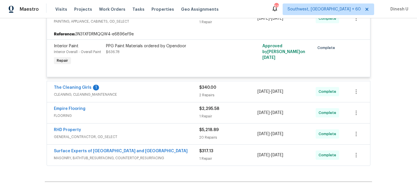
scroll to position [419, 0]
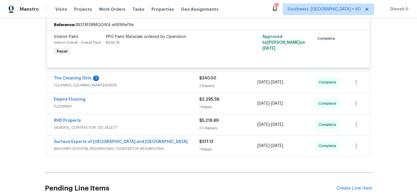
click at [195, 83] on span "CLEANING, CLEANING_MAINTENANCE" at bounding box center [127, 85] width 146 height 6
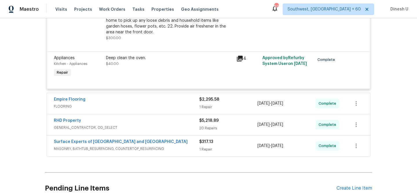
scroll to position [645, 0]
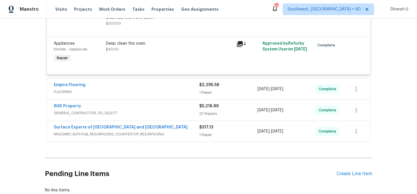
click at [212, 90] on div "1 Repair" at bounding box center [228, 93] width 58 height 6
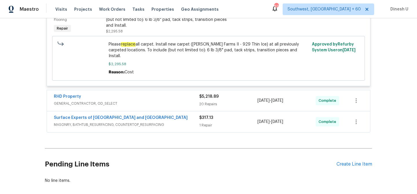
scroll to position [764, 0]
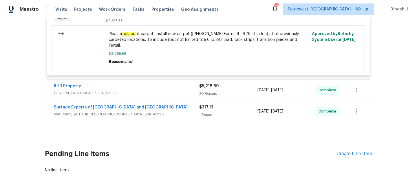
click at [203, 91] on div "20 Repairs" at bounding box center [228, 94] width 58 height 6
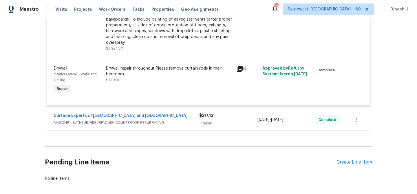
scroll to position [1870, 0]
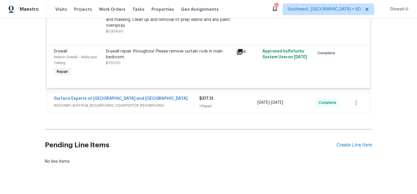
click at [210, 103] on div "1 Repair" at bounding box center [228, 106] width 58 height 6
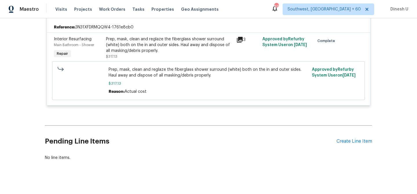
scroll to position [1962, 0]
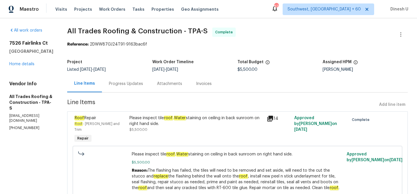
scroll to position [19, 0]
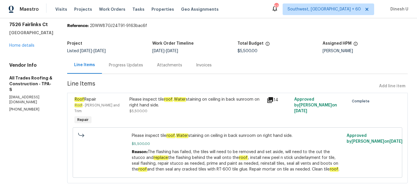
click at [117, 66] on div "Progress Updates" at bounding box center [126, 65] width 34 height 6
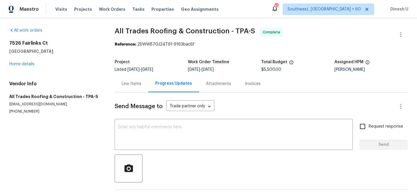
scroll to position [118, 0]
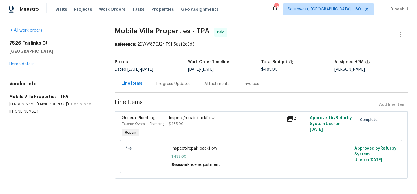
click at [170, 84] on div "Progress Updates" at bounding box center [174, 84] width 34 height 6
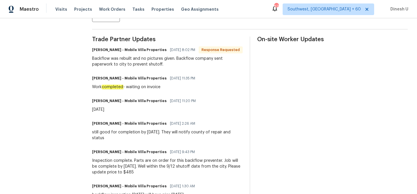
scroll to position [162, 0]
